Goal: Information Seeking & Learning: Learn about a topic

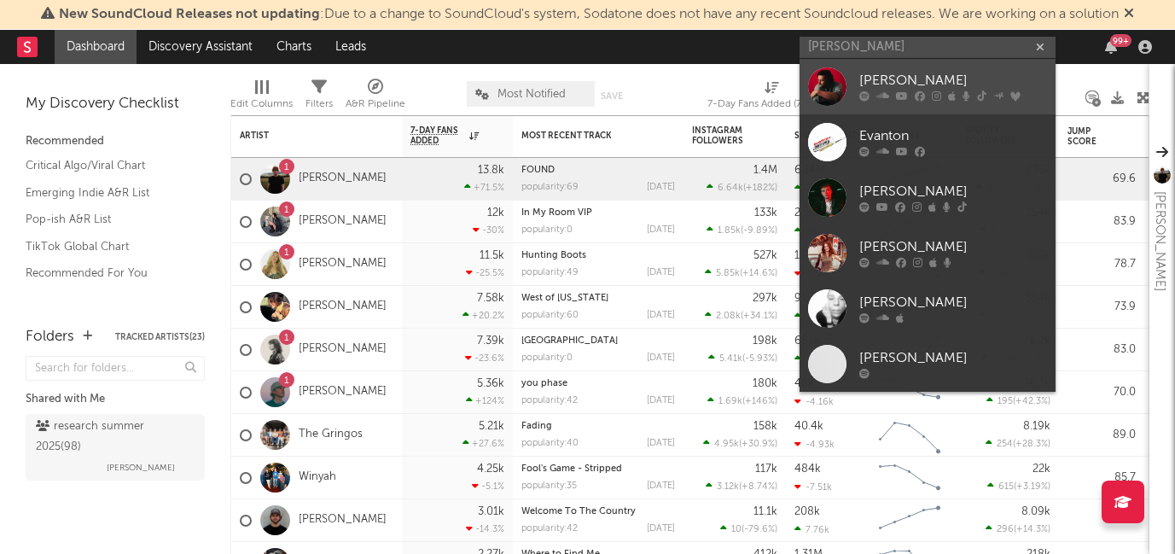
type input "evan hon"
click at [931, 84] on div "Evan Honer" at bounding box center [953, 81] width 188 height 20
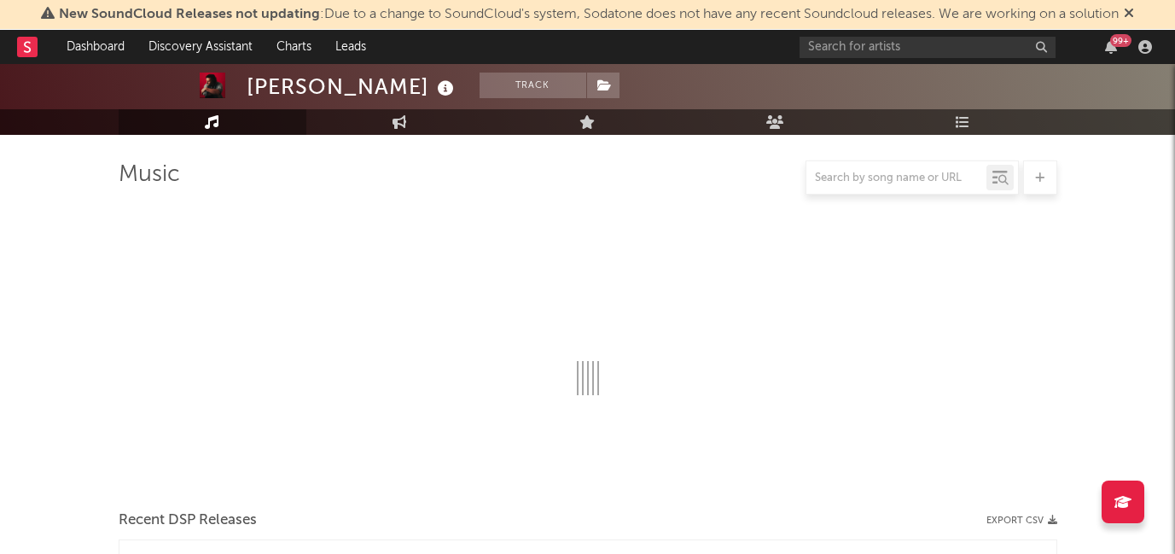
scroll to position [107, 0]
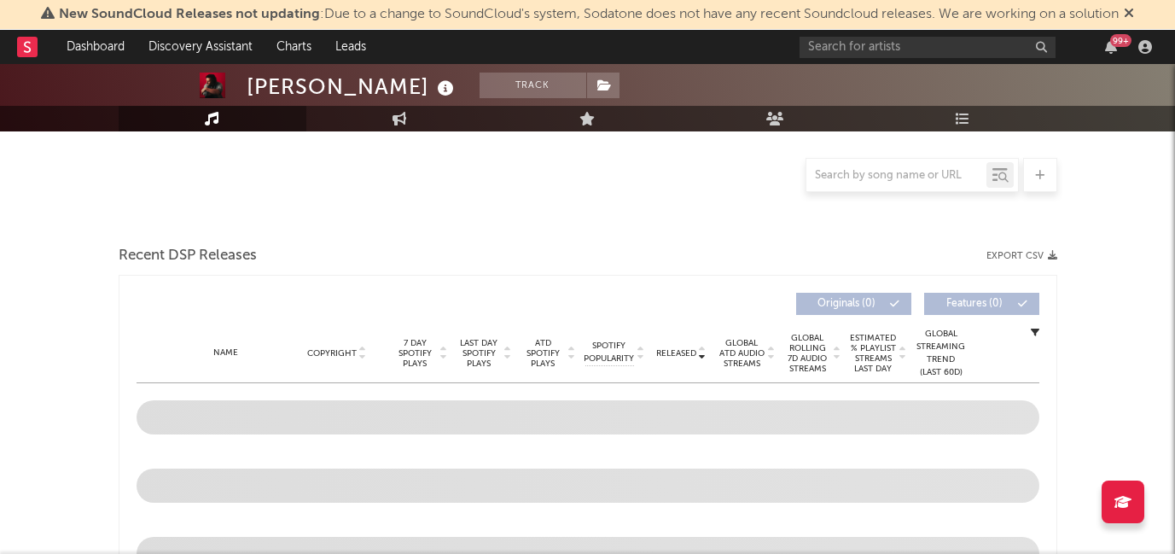
select select "6m"
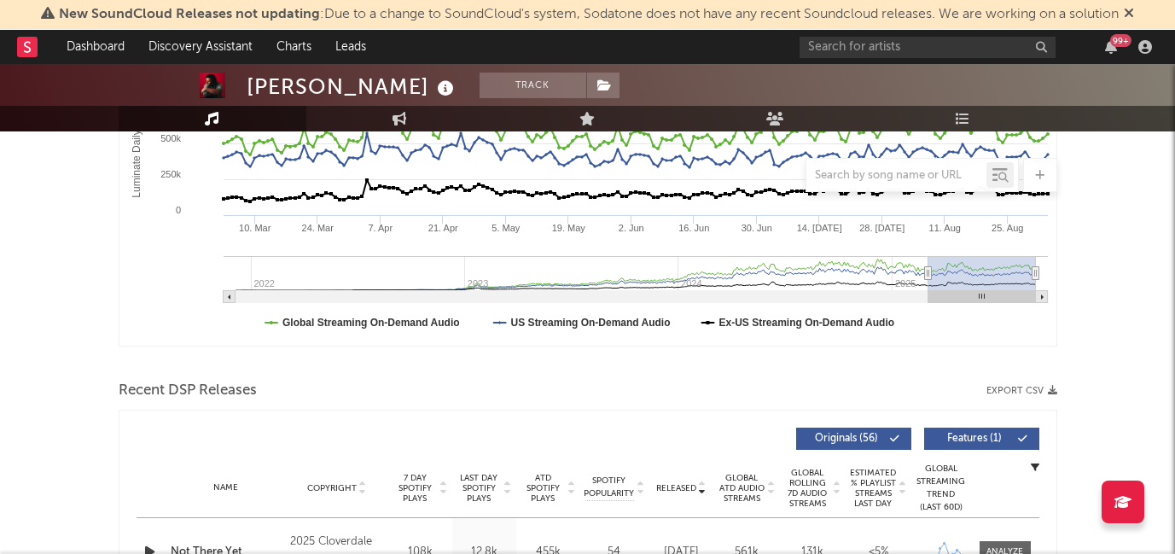
scroll to position [371, 0]
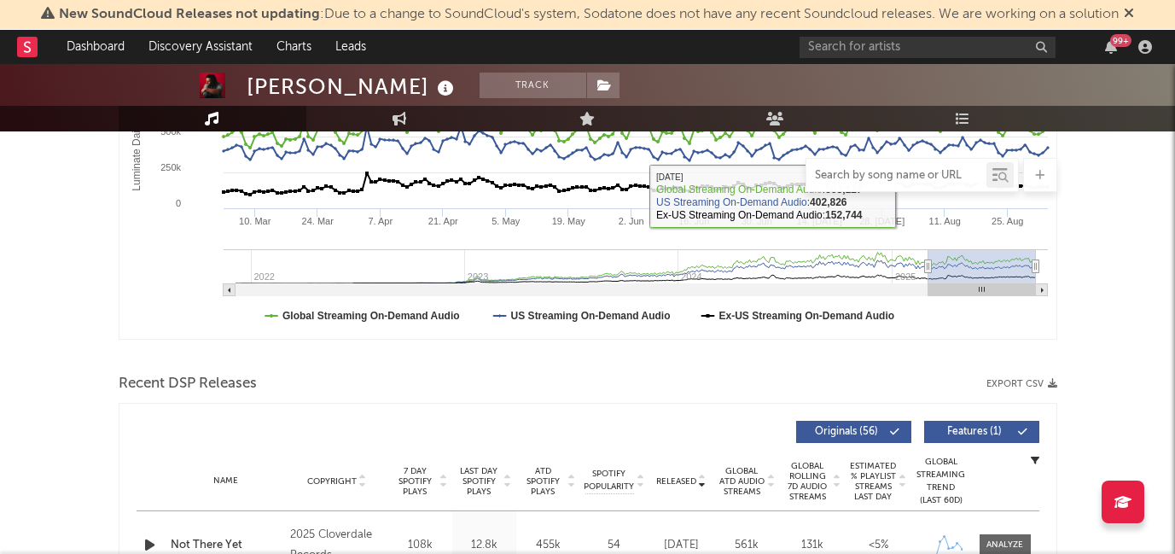
click at [900, 178] on input "text" at bounding box center [896, 176] width 180 height 14
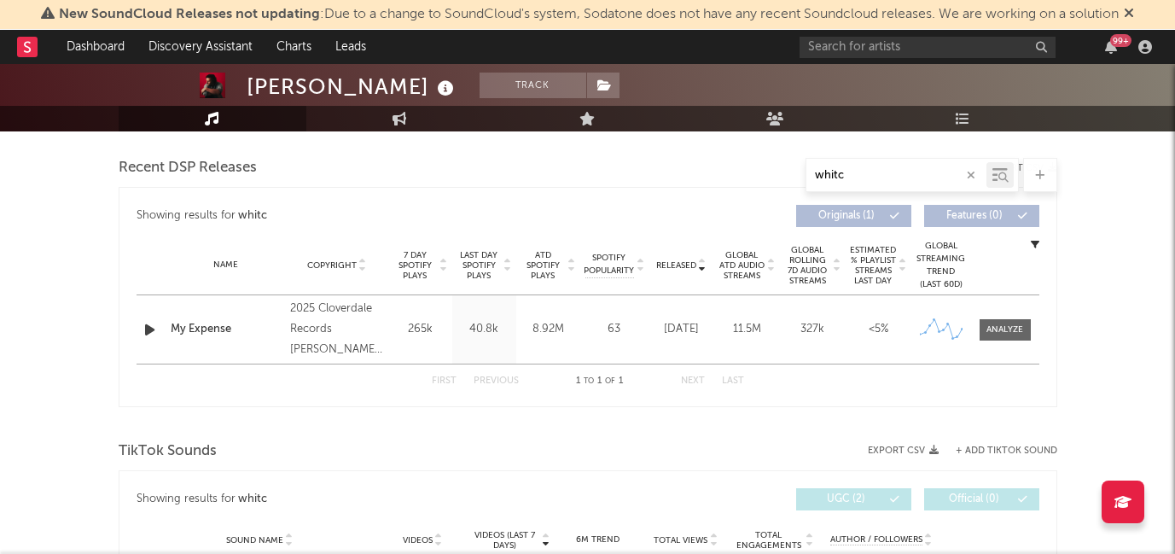
scroll to position [619, 0]
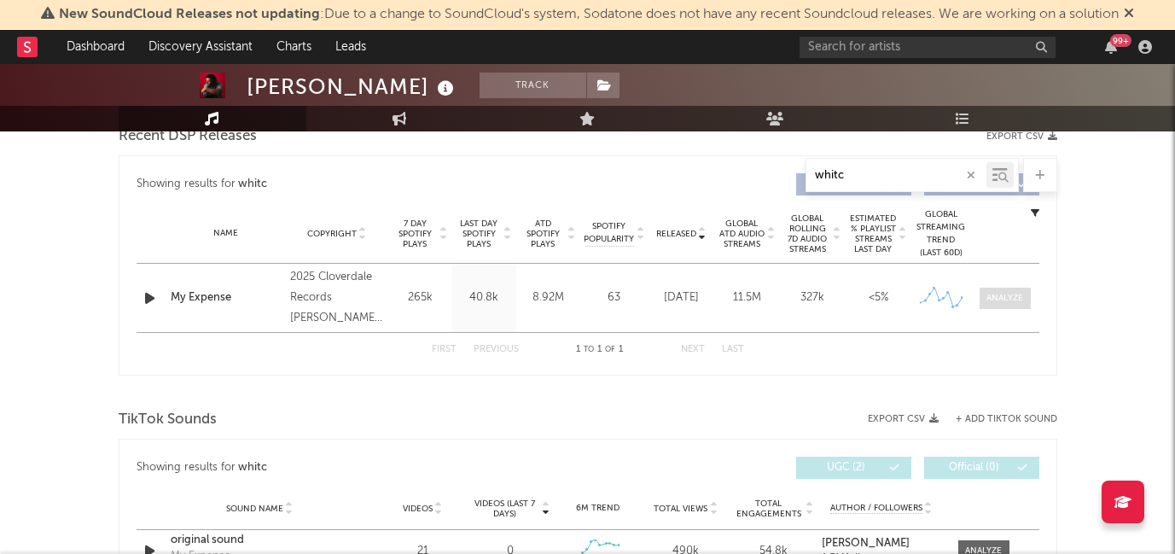
type input "whitc"
click at [998, 298] on div at bounding box center [1005, 298] width 37 height 13
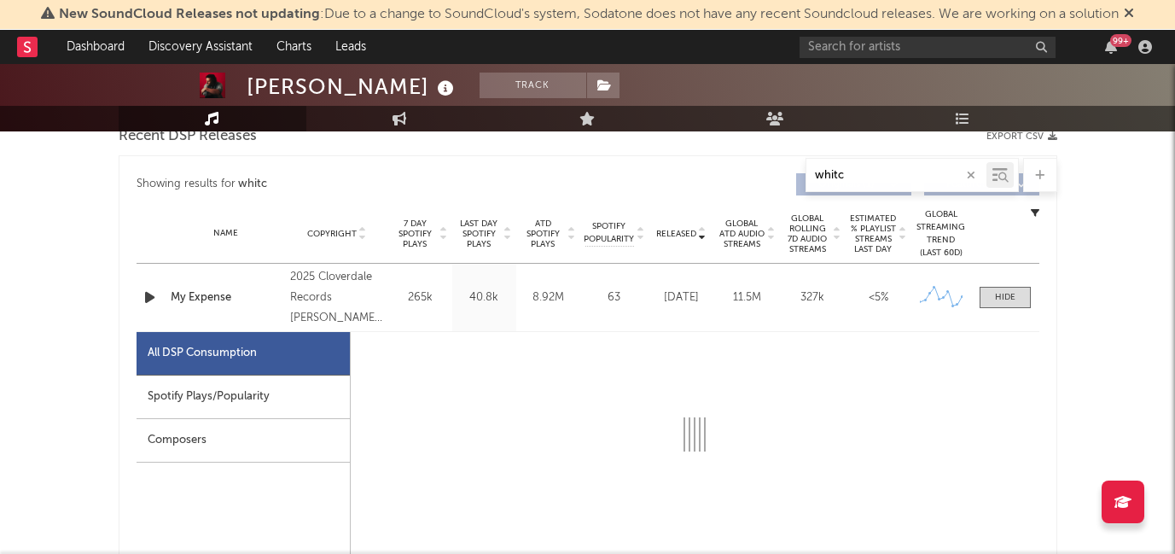
select select "1w"
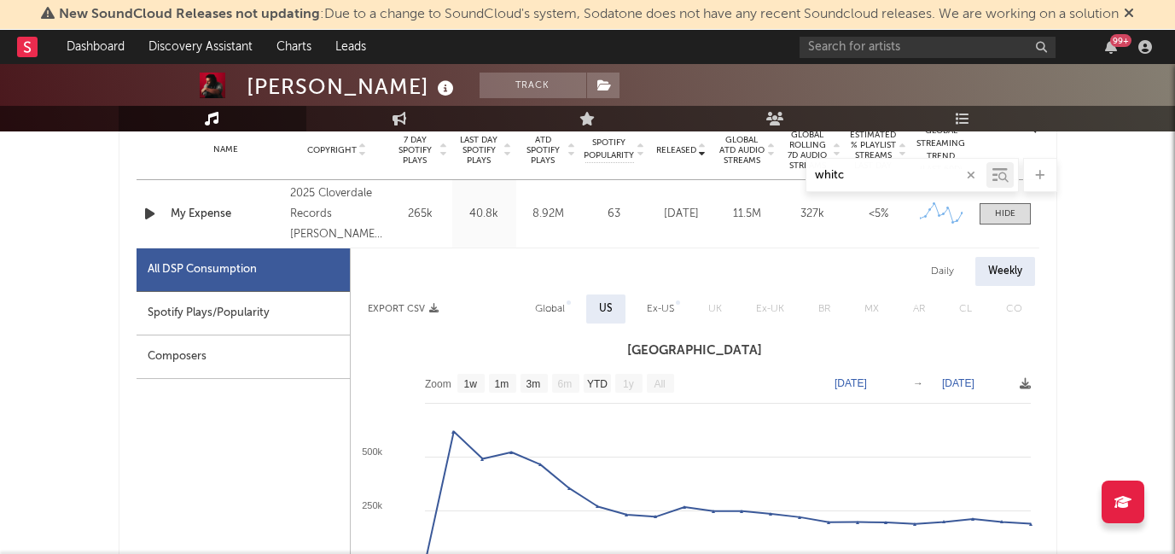
scroll to position [720, 0]
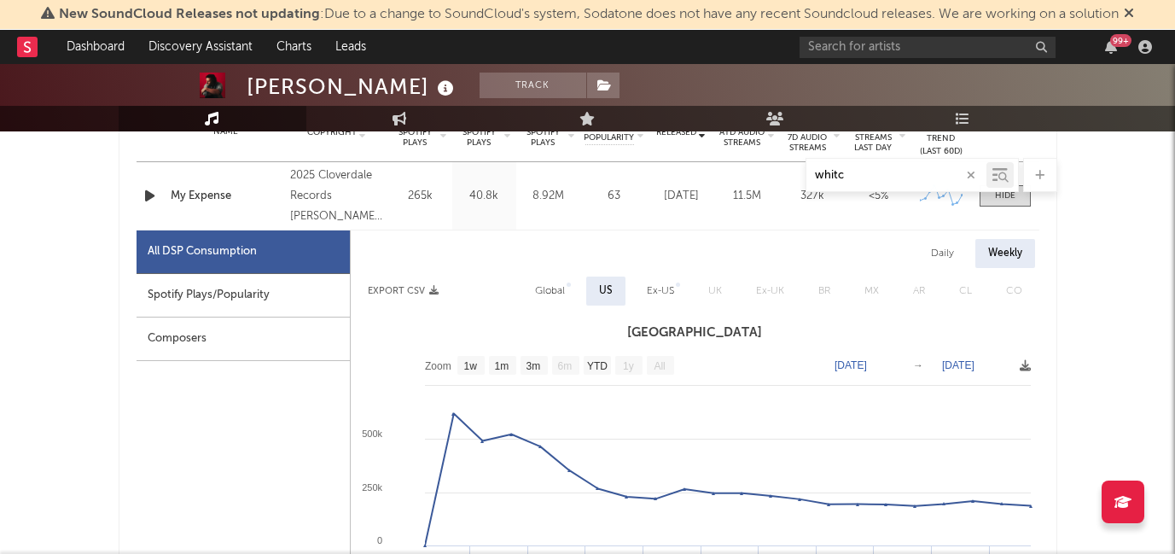
click at [245, 298] on div "Spotify Plays/Popularity" at bounding box center [243, 296] width 213 height 44
select select "1w"
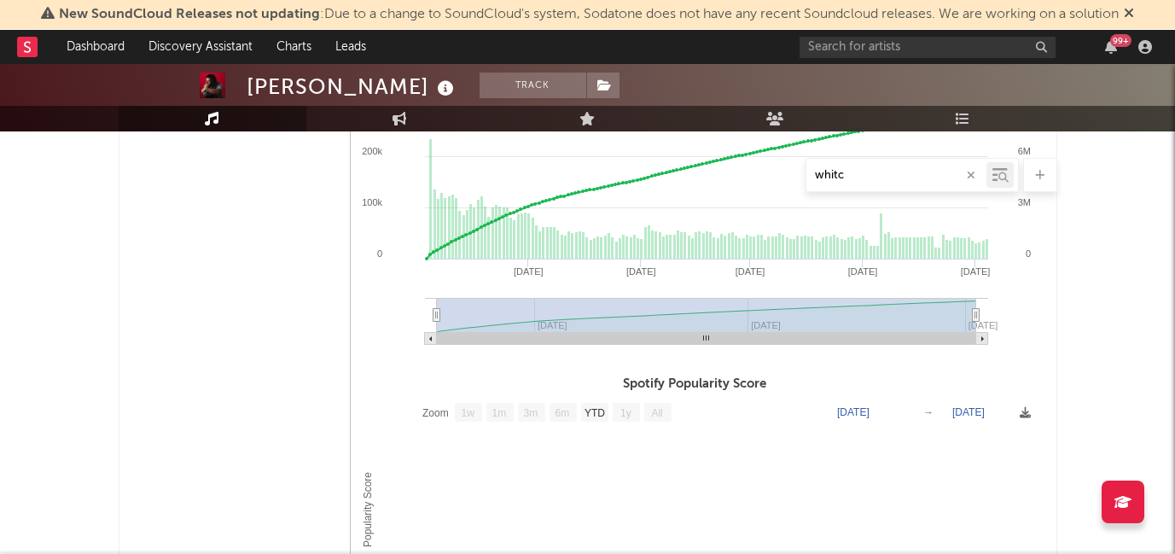
scroll to position [969, 0]
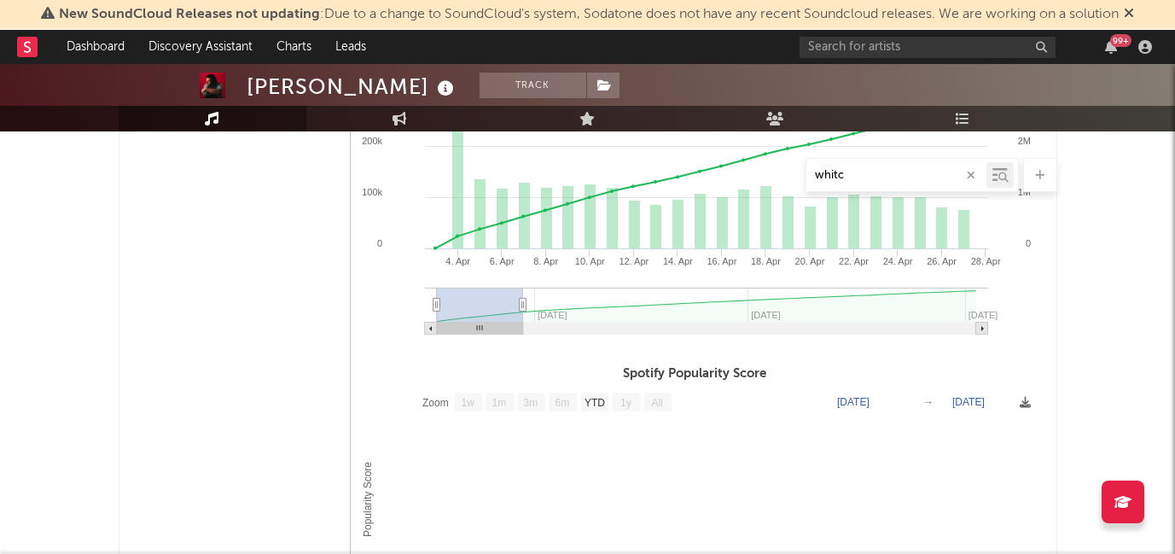
type input "2025-04-25"
drag, startPoint x: 979, startPoint y: 306, endPoint x: 516, endPoint y: 265, distance: 464.4
click at [516, 265] on icon "Created with Highcharts 10.3.3 14. Apr 28. Apr 4. Apr 6. Apr 8. Apr 10. Apr 12.…" at bounding box center [695, 201] width 689 height 290
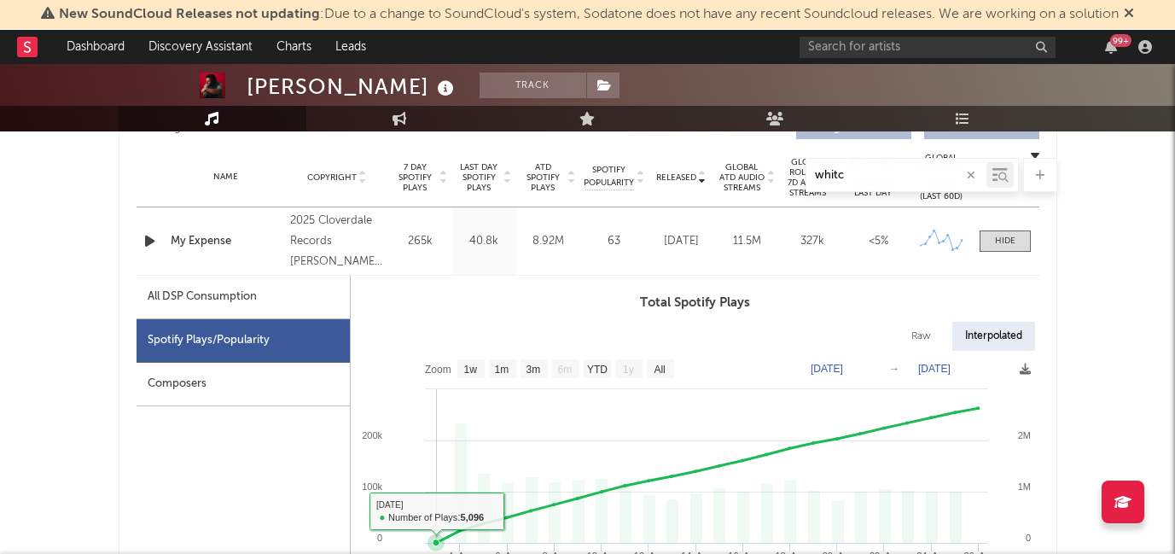
scroll to position [607, 0]
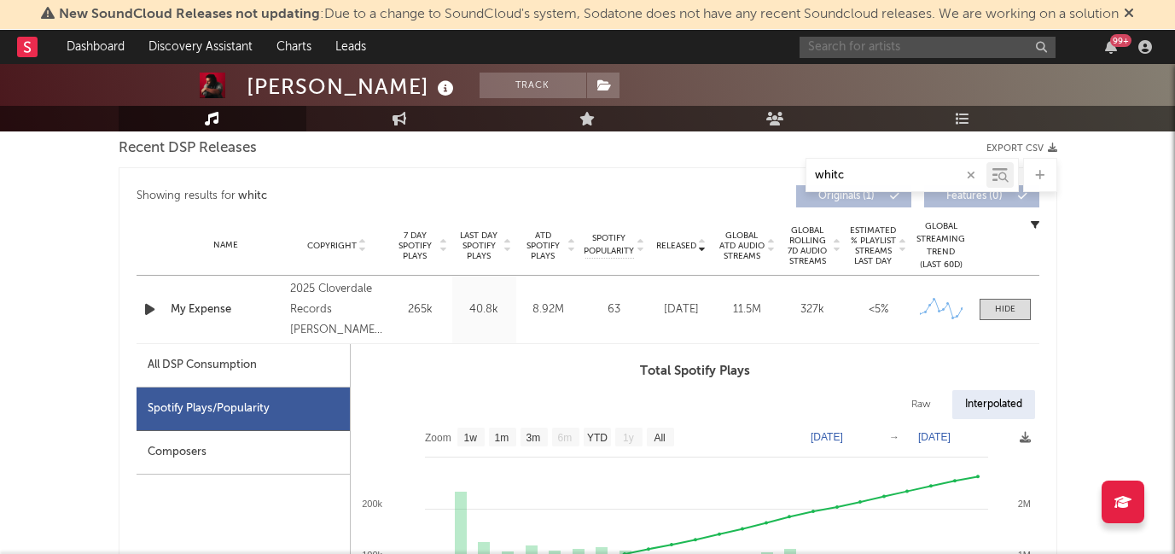
click at [938, 37] on input "text" at bounding box center [928, 47] width 256 height 21
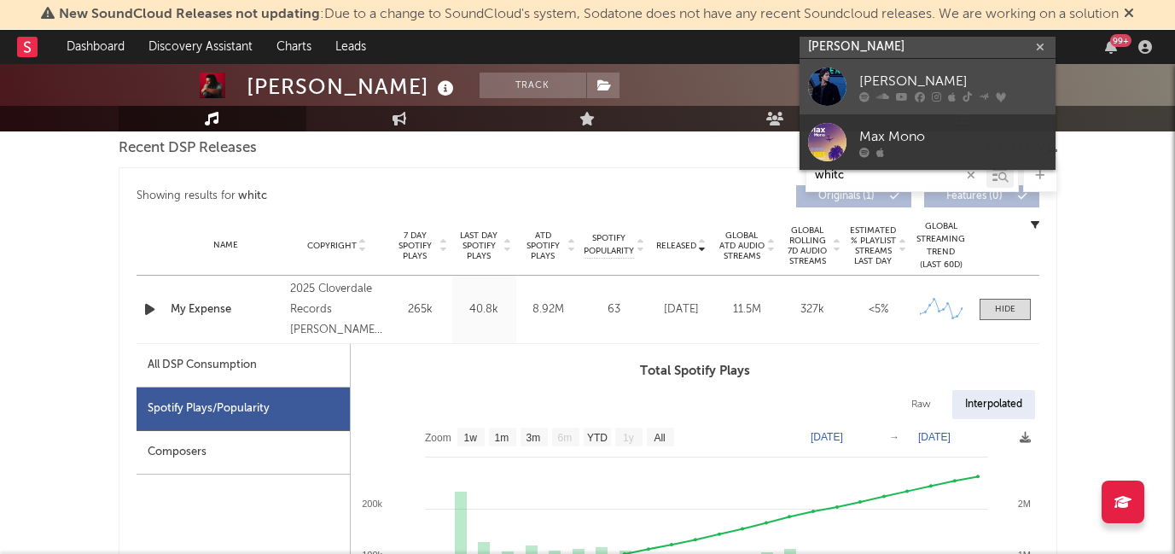
type input "max mcno"
click at [948, 91] on icon at bounding box center [952, 96] width 8 height 10
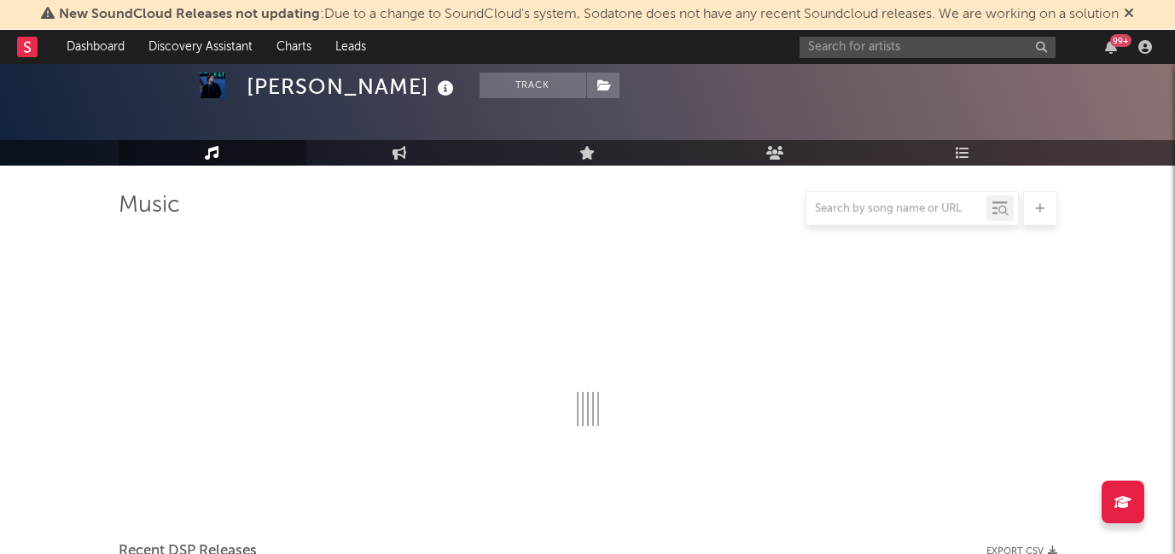
scroll to position [607, 0]
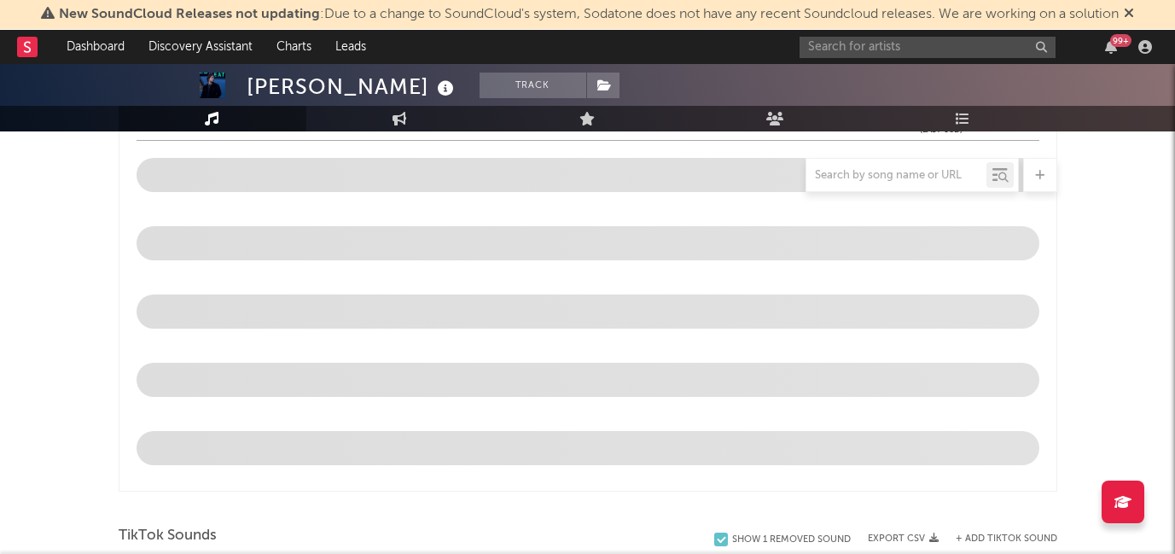
select select "6m"
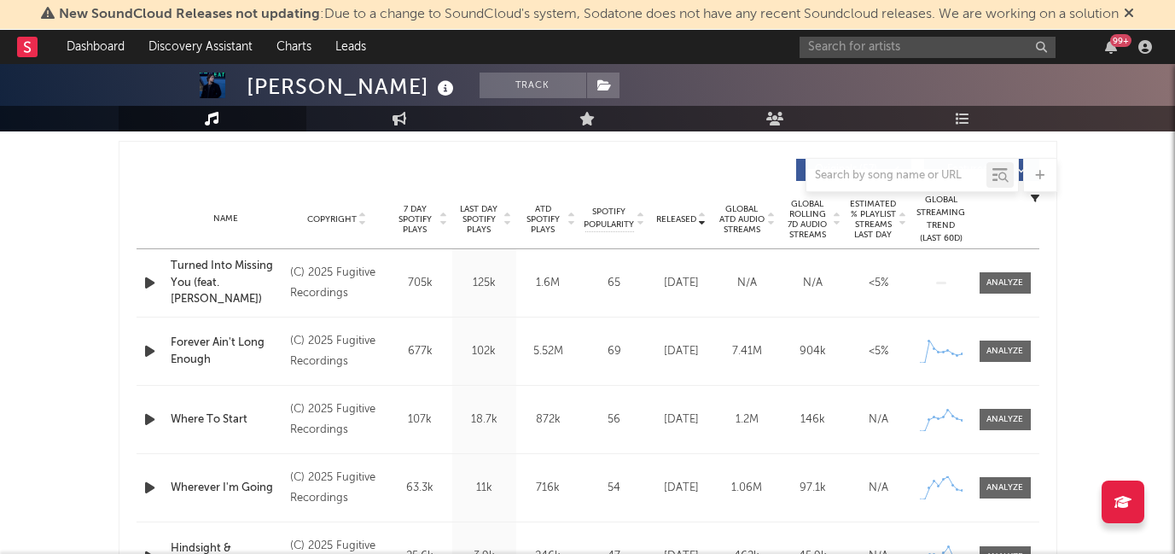
scroll to position [638, 0]
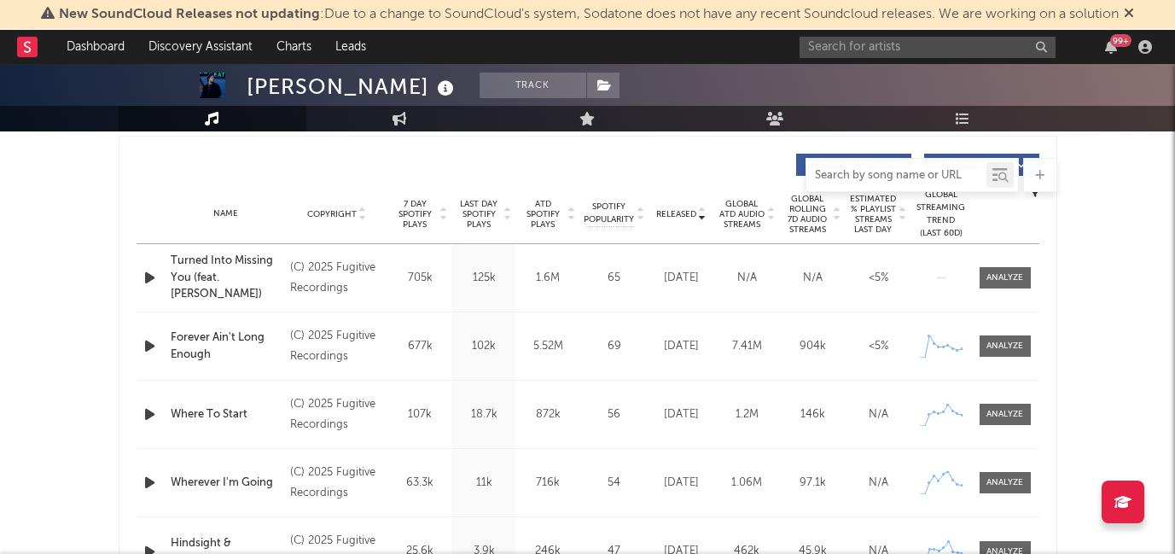
click at [873, 178] on input "text" at bounding box center [896, 176] width 180 height 14
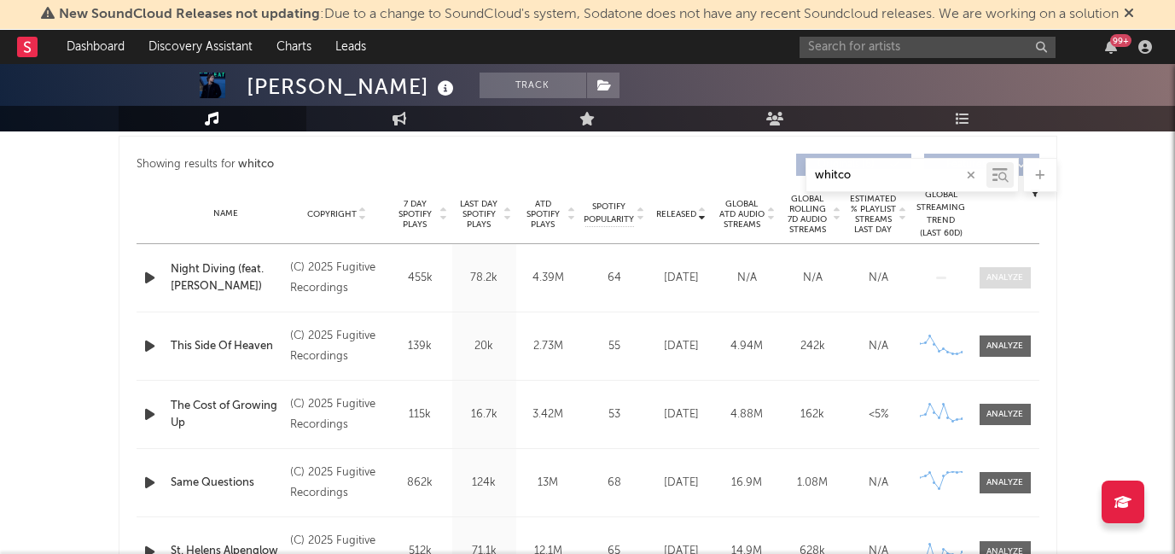
type input "whitco"
click at [1008, 280] on div at bounding box center [1005, 277] width 37 height 13
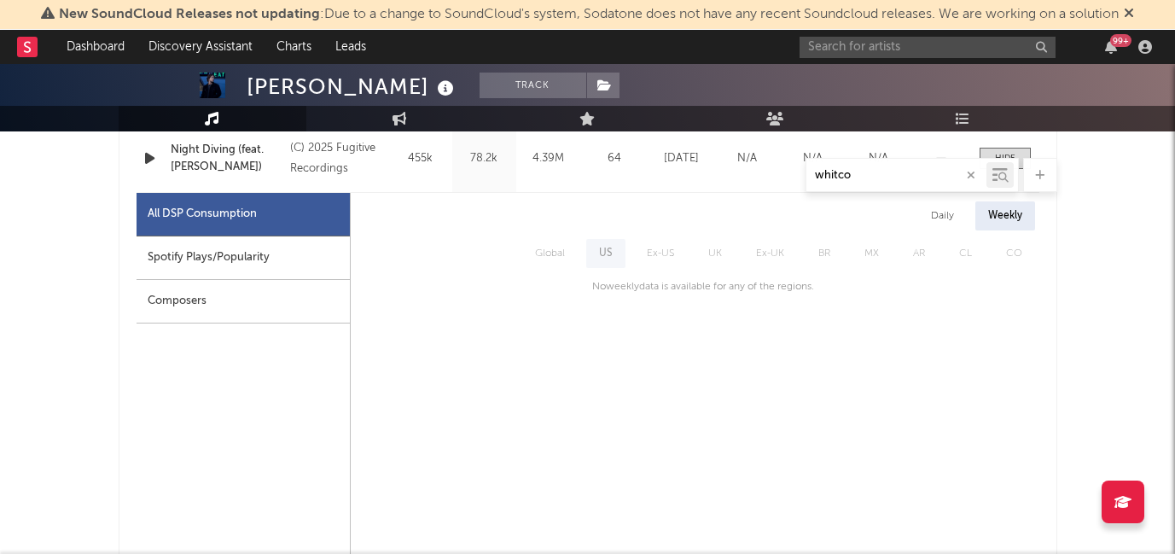
scroll to position [799, 0]
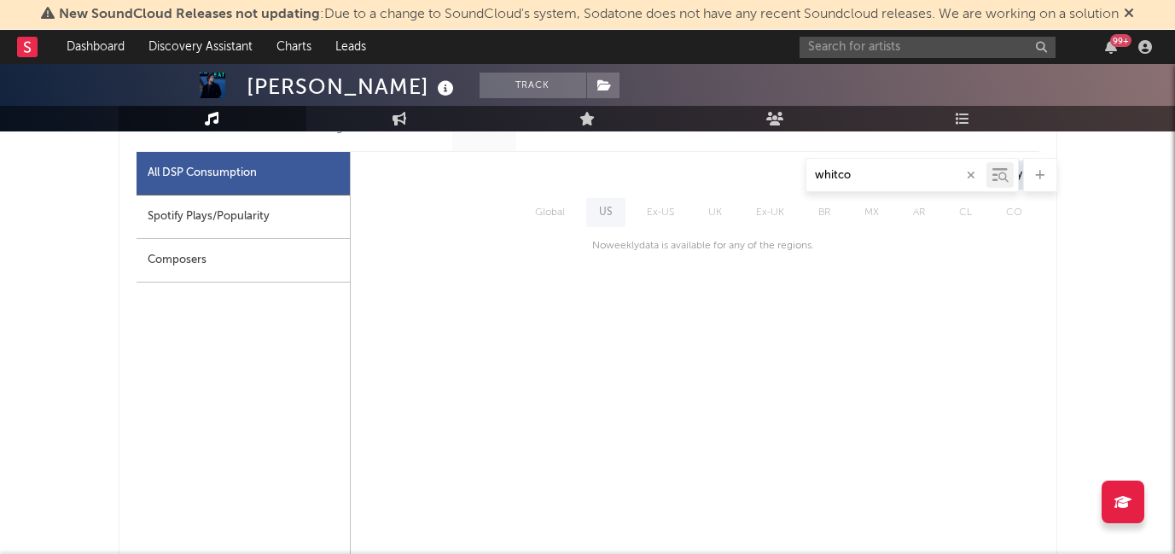
click at [303, 215] on div "Spotify Plays/Popularity" at bounding box center [243, 217] width 213 height 44
select select "1w"
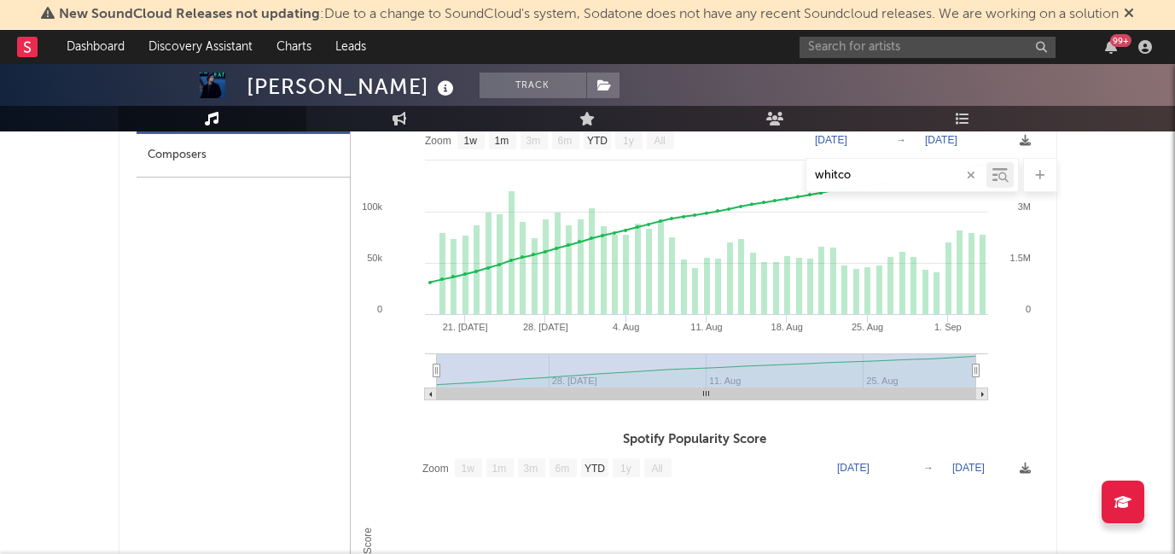
scroll to position [905, 0]
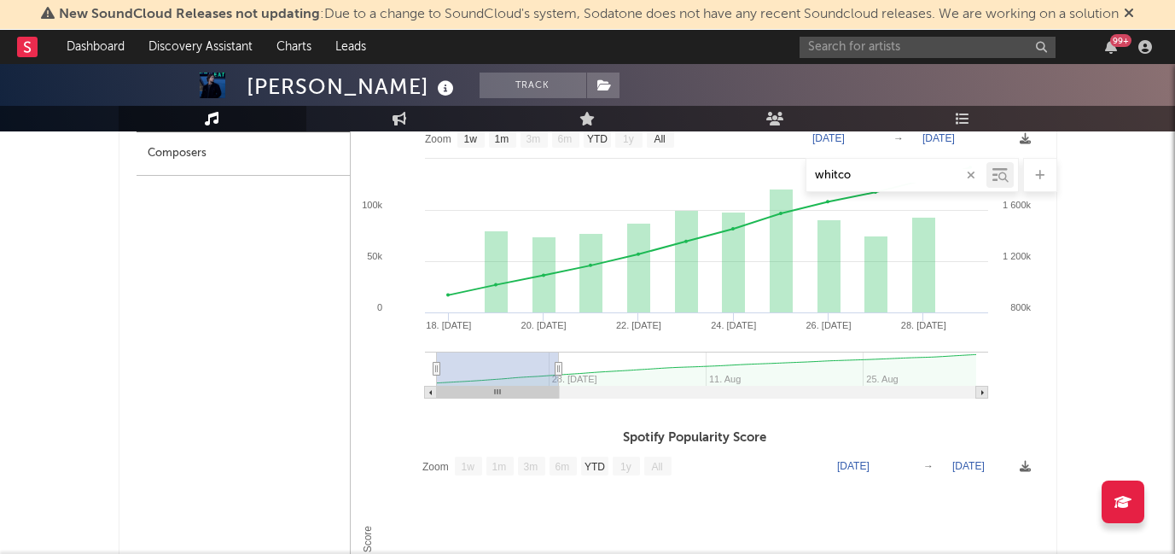
type input "2025-07-28"
drag, startPoint x: 973, startPoint y: 368, endPoint x: 557, endPoint y: 346, distance: 416.2
click at [557, 346] on icon "Created with Highcharts 10.3.3 28. Jul 18. Jul 20. Jul 22. Jul 24. Jul 26. Jul …" at bounding box center [695, 265] width 689 height 290
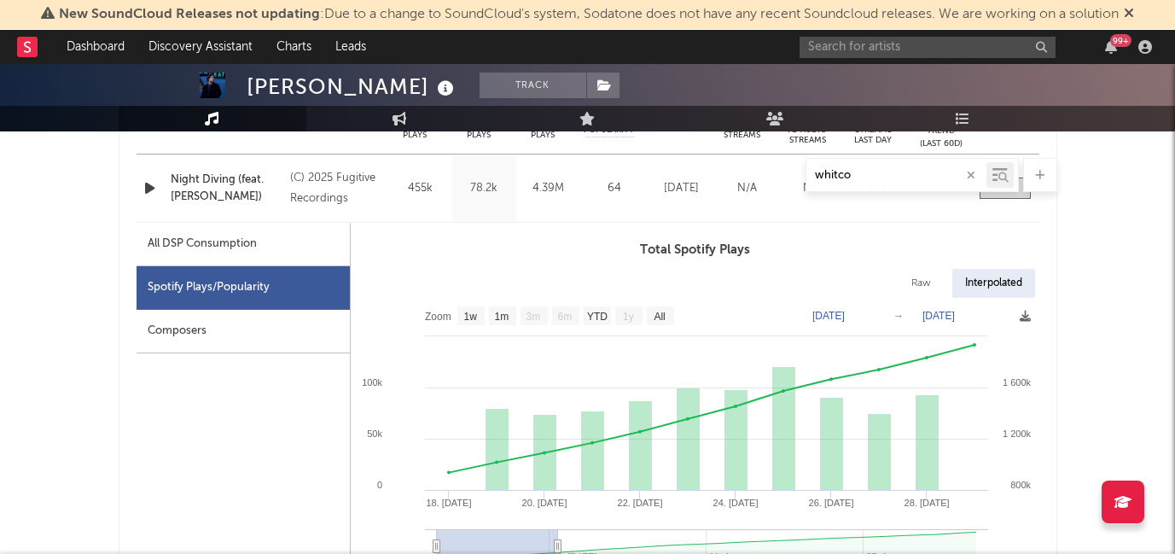
scroll to position [725, 0]
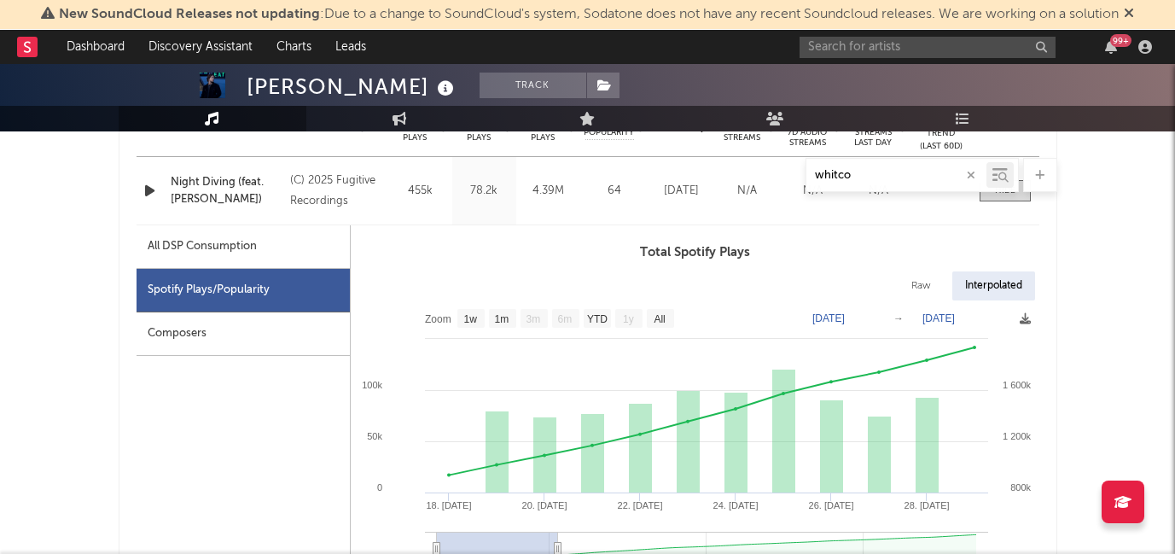
click at [919, 286] on div "Raw" at bounding box center [921, 285] width 45 height 29
select select "1w"
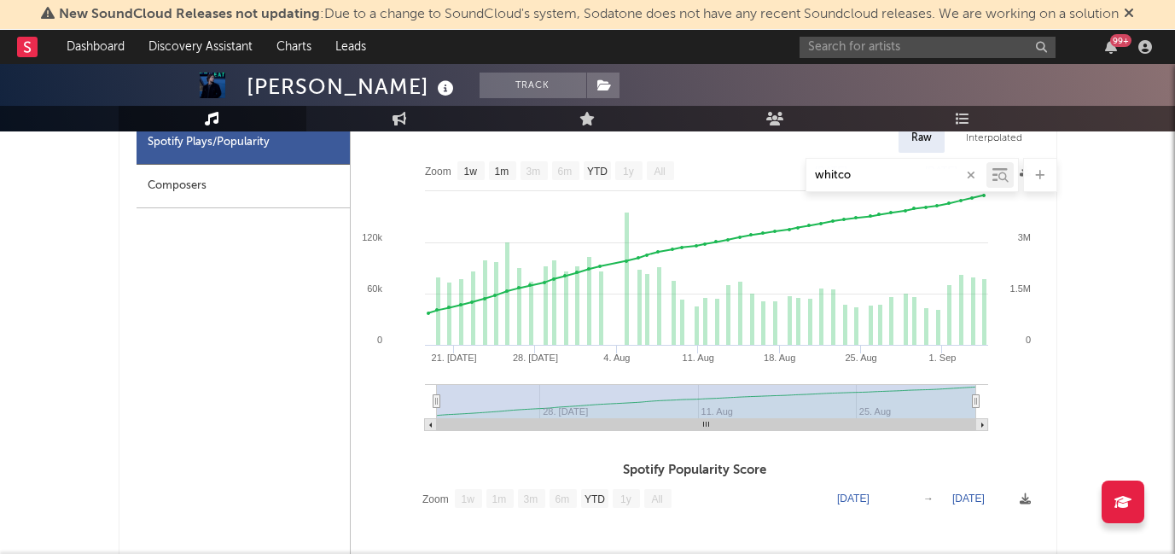
scroll to position [882, 0]
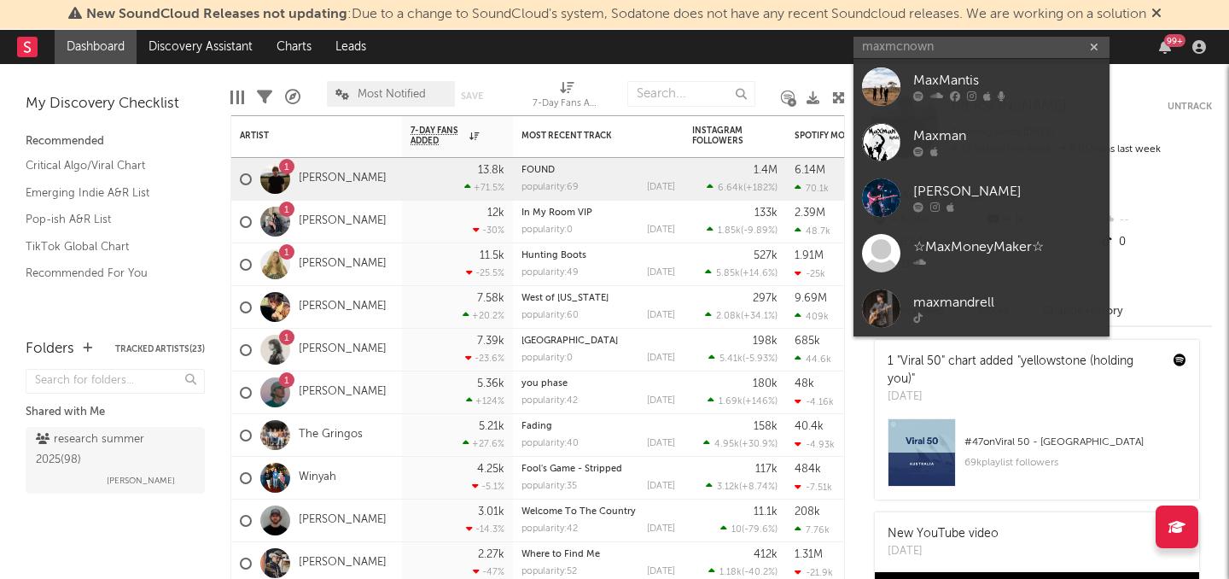
click at [892, 44] on input "maxmcnown" at bounding box center [981, 47] width 256 height 21
click at [887, 47] on input "maxmcnown" at bounding box center [981, 47] width 256 height 21
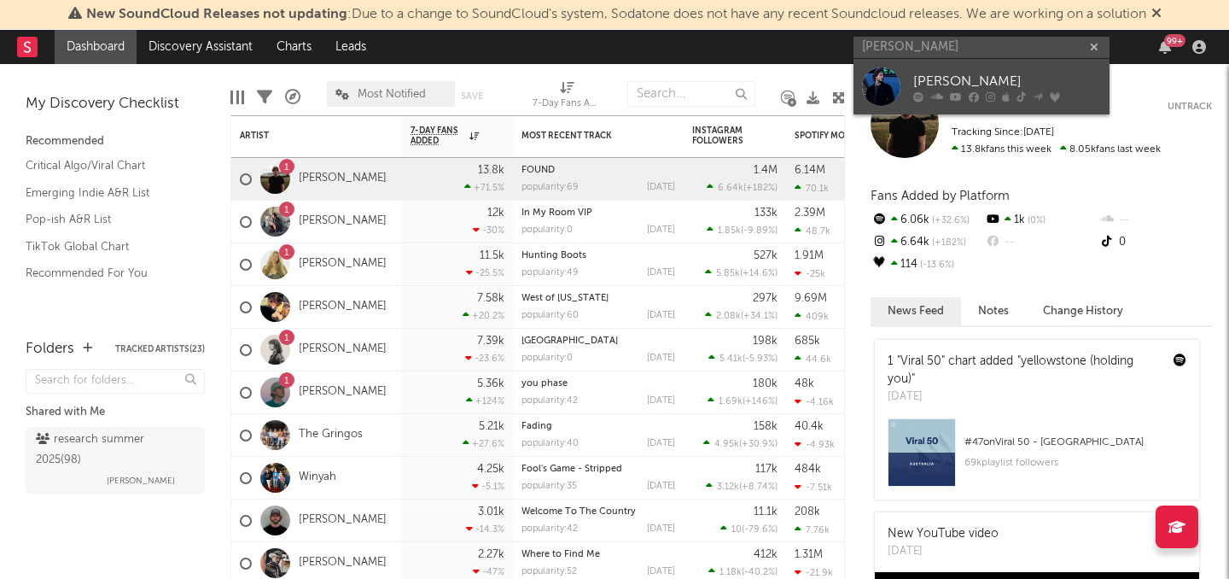
type input "[PERSON_NAME]"
click at [933, 78] on div "[PERSON_NAME]" at bounding box center [1007, 81] width 188 height 20
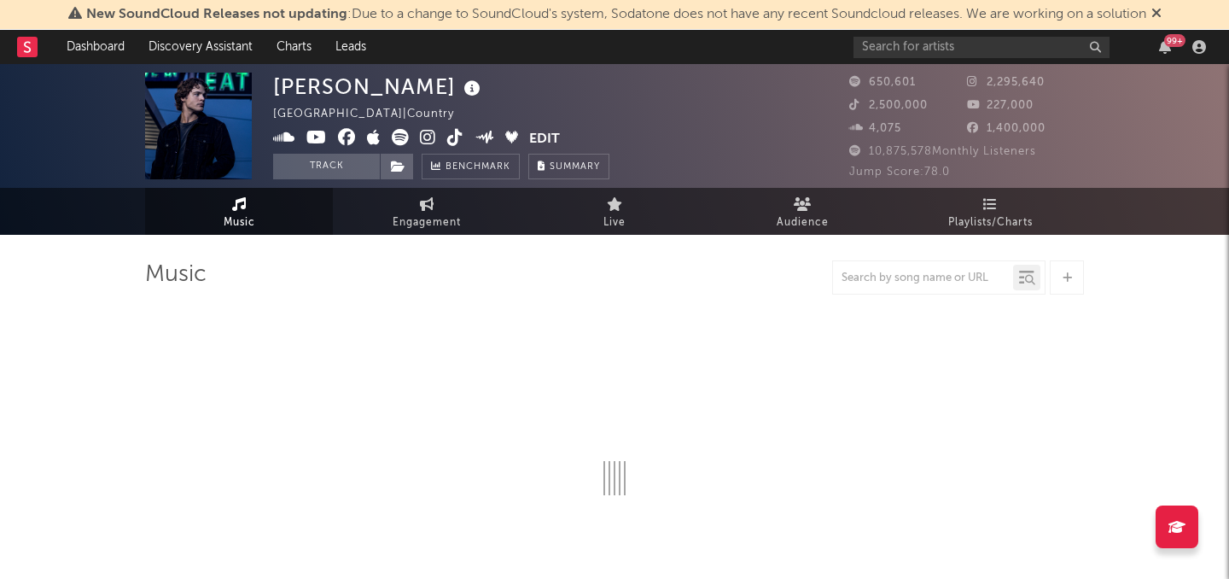
select select "6m"
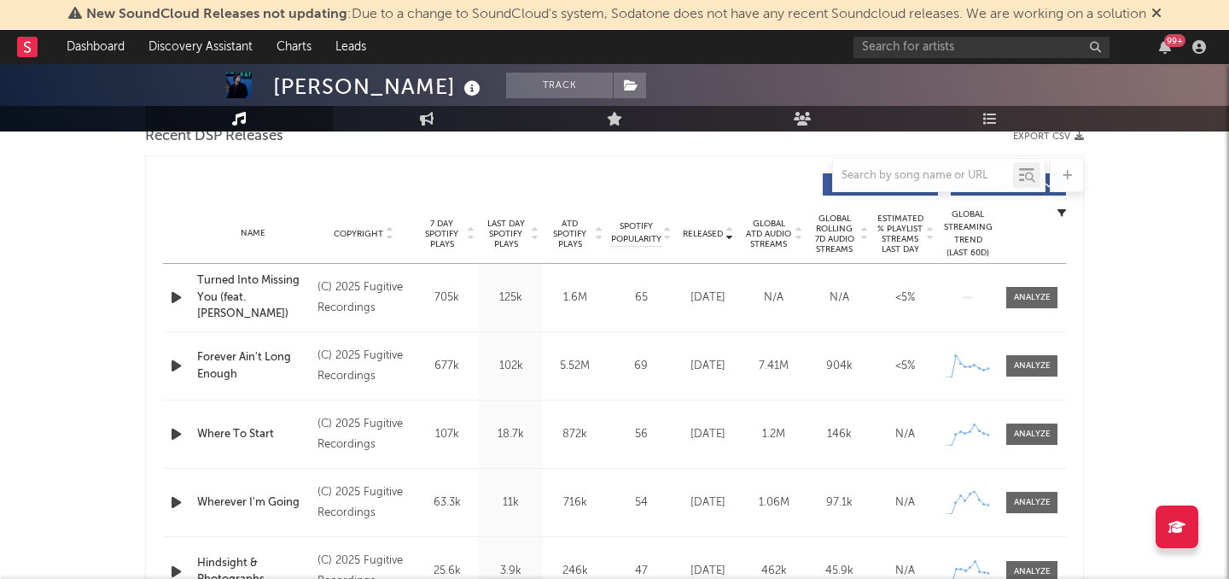
scroll to position [626, 0]
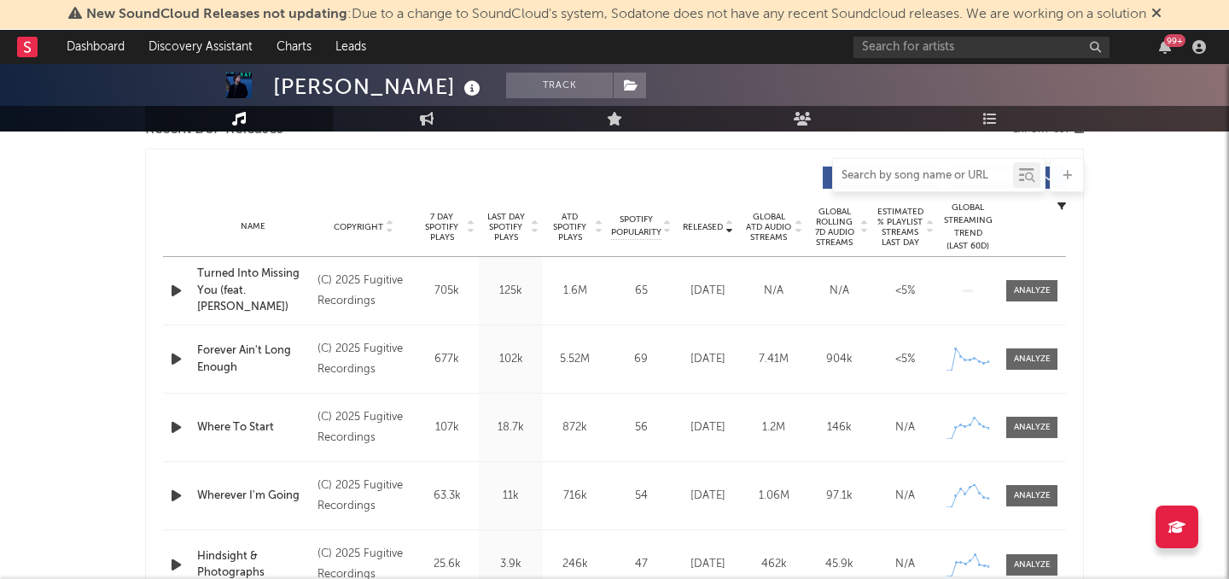
click at [875, 180] on input "text" at bounding box center [923, 176] width 180 height 14
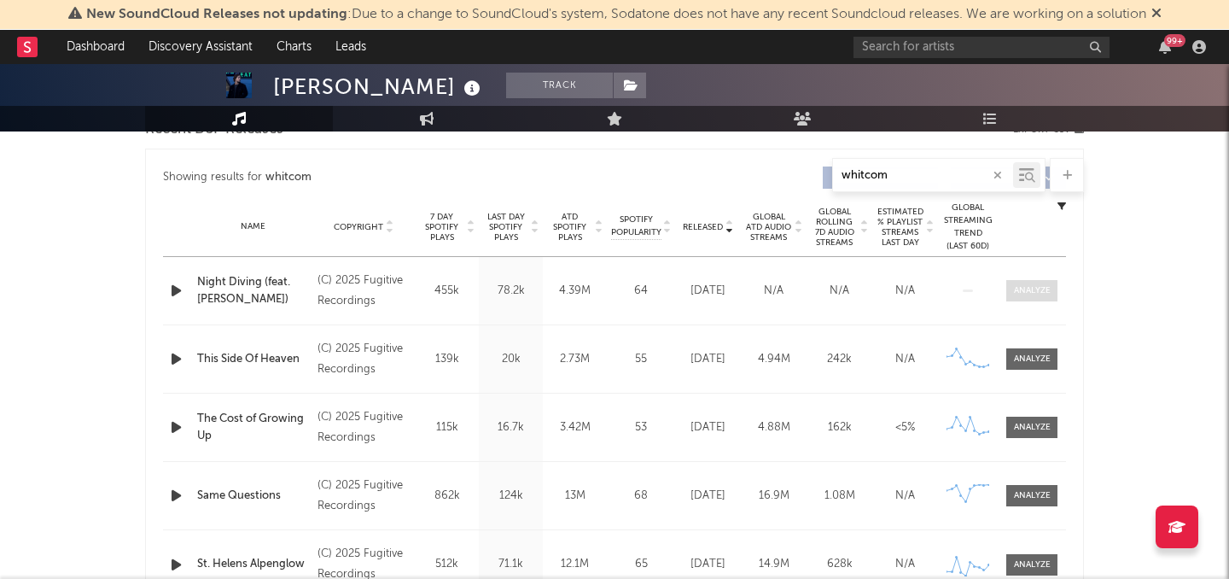
type input "whitcom"
click at [1029, 290] on div at bounding box center [1032, 290] width 37 height 13
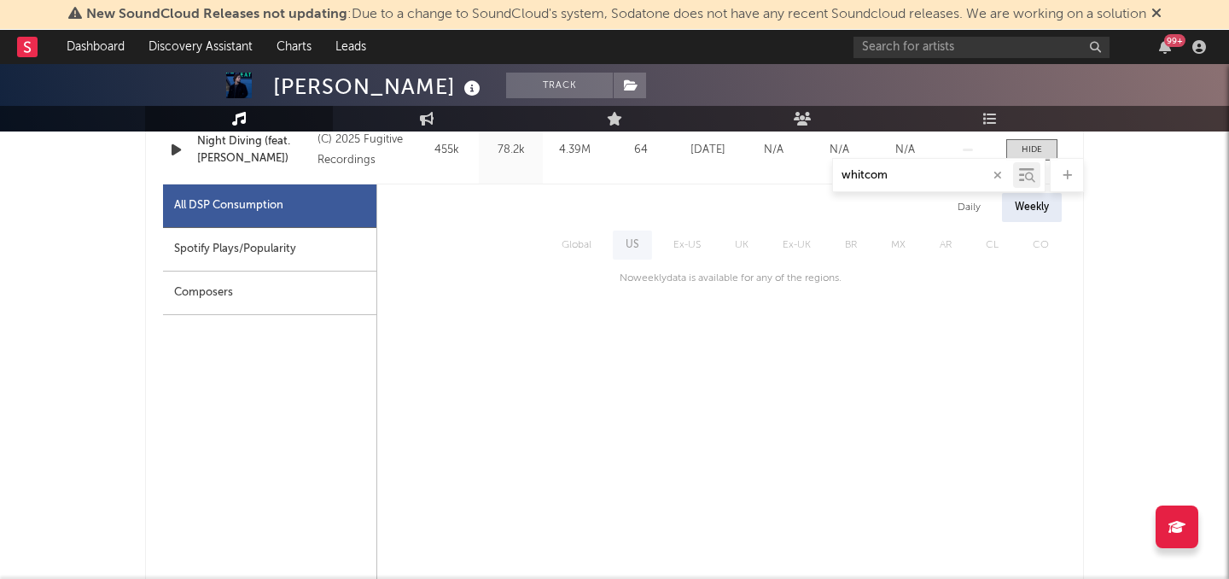
scroll to position [743, 0]
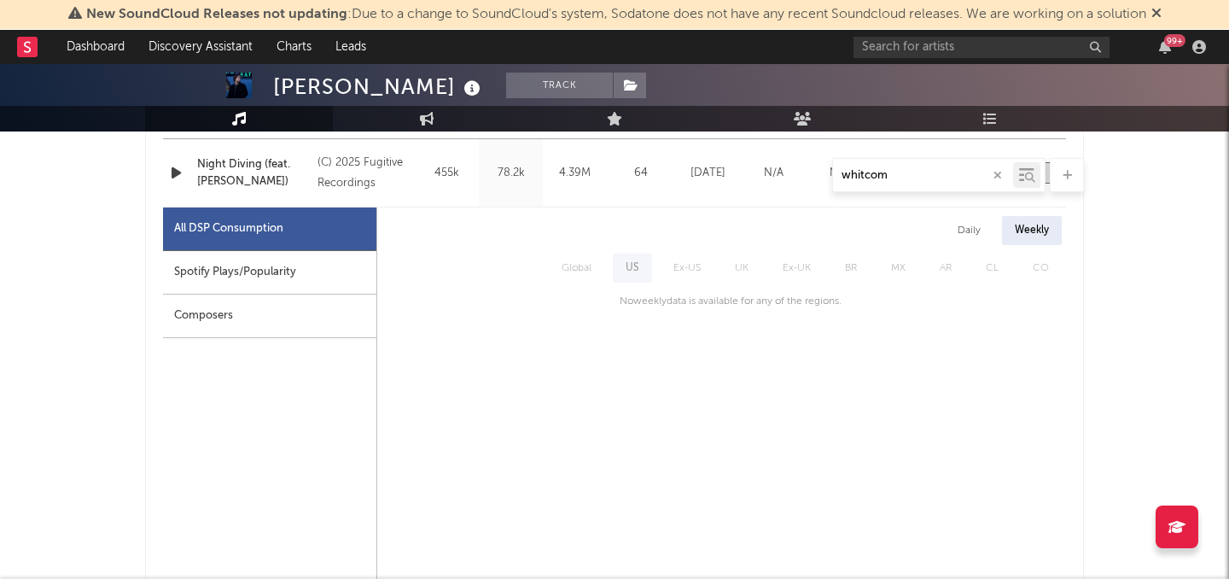
click at [969, 235] on div "Daily" at bounding box center [969, 230] width 49 height 29
click at [242, 278] on div "Spotify Plays/Popularity" at bounding box center [269, 273] width 213 height 44
select select "1w"
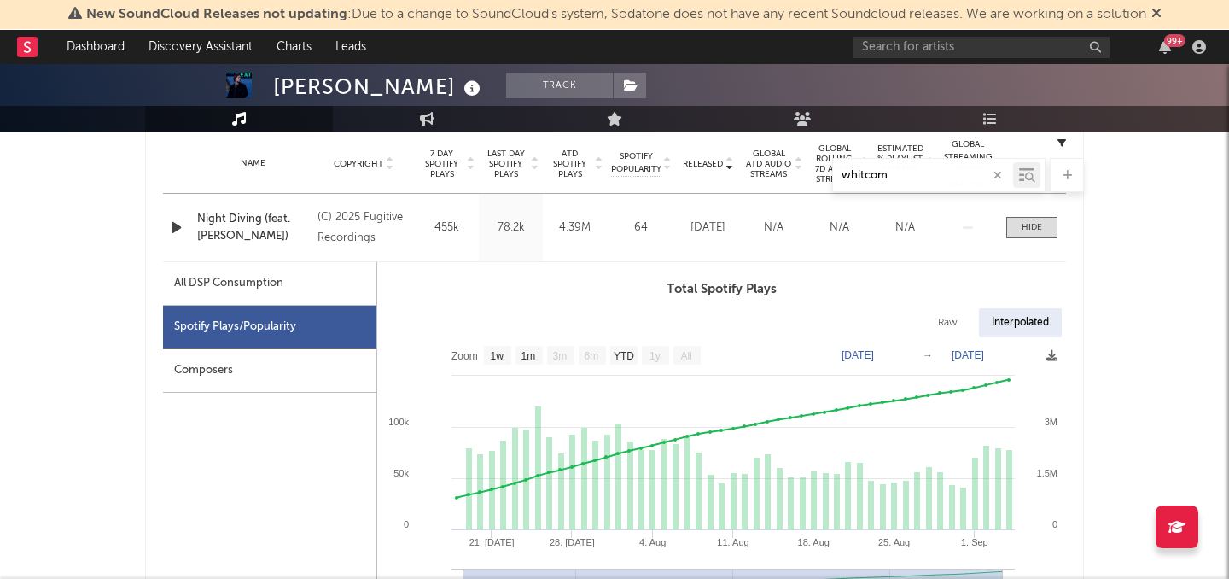
scroll to position [687, 0]
click at [1029, 231] on div at bounding box center [1032, 229] width 20 height 13
